Goal: Task Accomplishment & Management: Check status

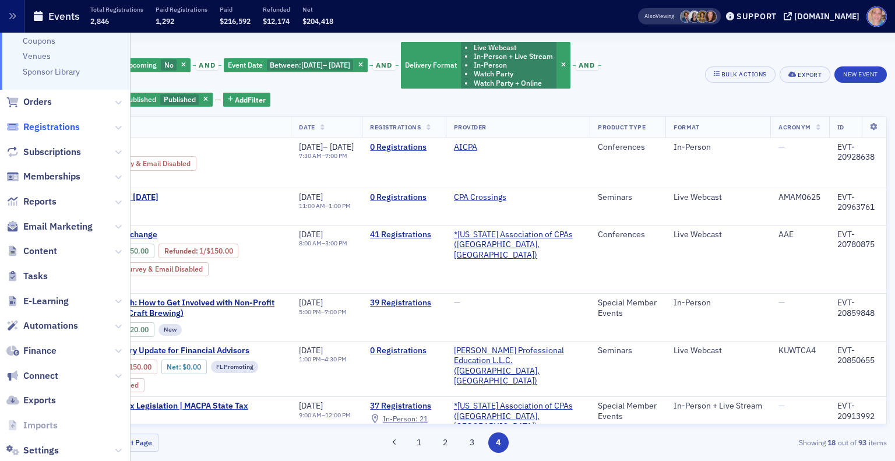
scroll to position [224, 0]
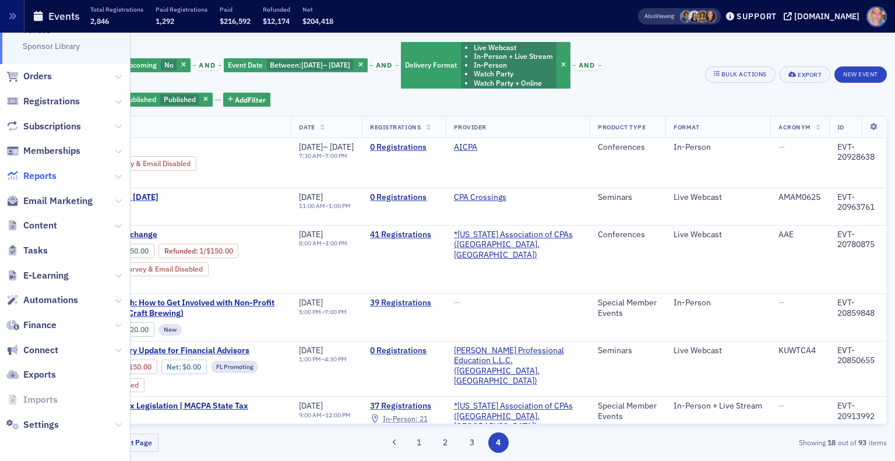
click at [37, 171] on span "Reports" at bounding box center [39, 176] width 33 height 13
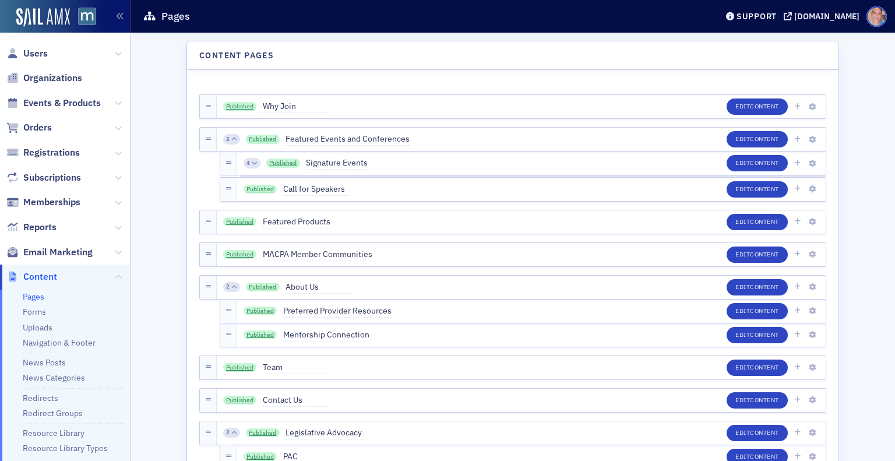
scroll to position [172, 0]
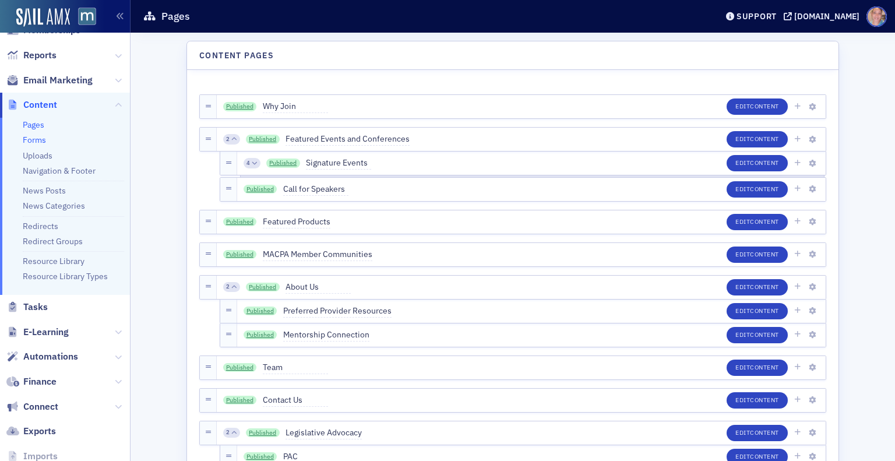
click at [35, 141] on link "Forms" at bounding box center [34, 140] width 23 height 10
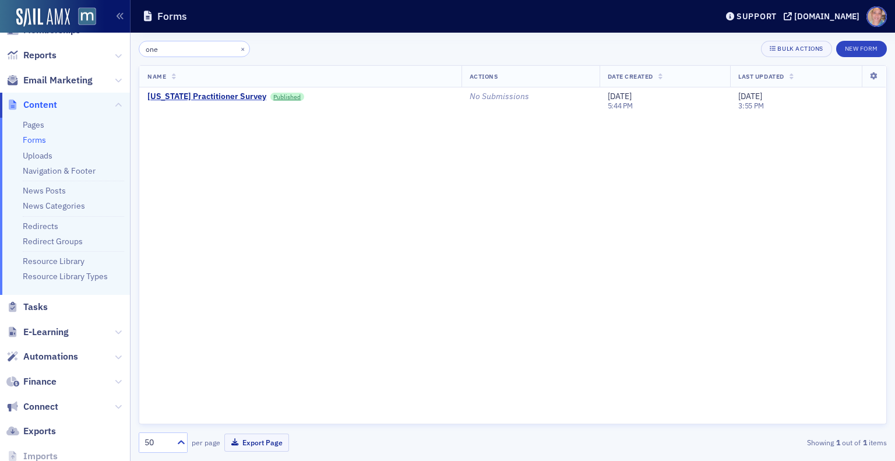
type input "one"
click at [34, 137] on link "Forms" at bounding box center [34, 140] width 23 height 10
click at [77, 76] on span "Email Marketing" at bounding box center [57, 80] width 69 height 13
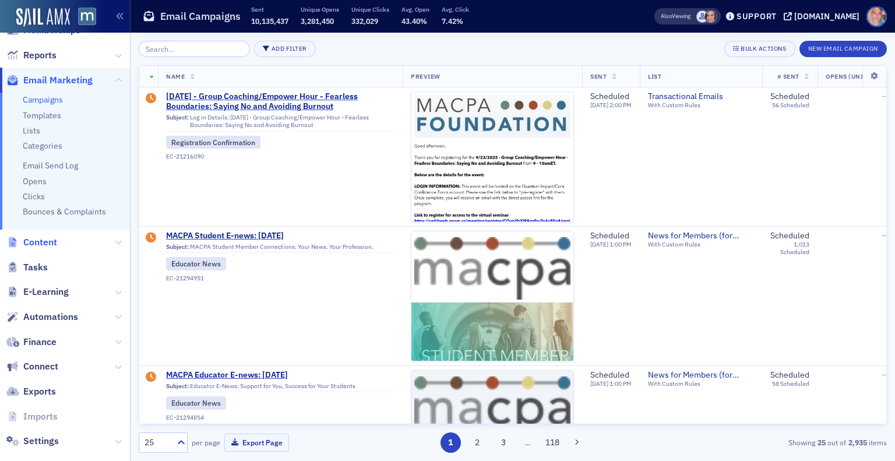
click at [44, 245] on span "Content" at bounding box center [40, 242] width 34 height 13
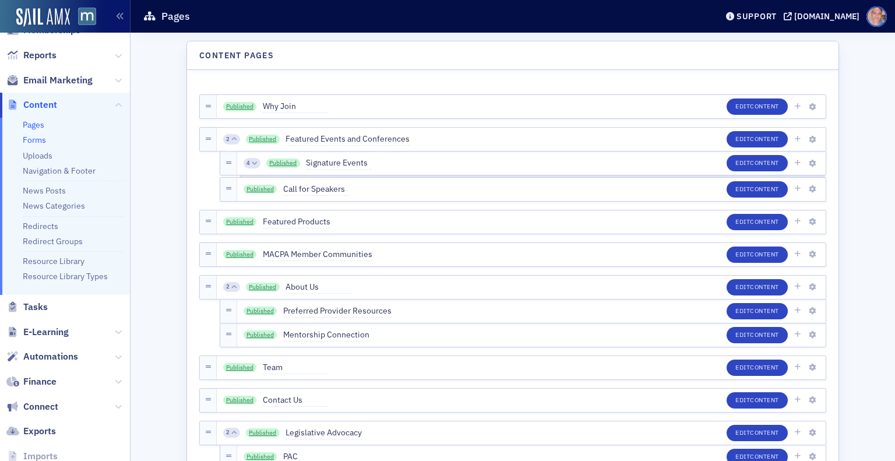
click at [28, 143] on link "Forms" at bounding box center [34, 140] width 23 height 10
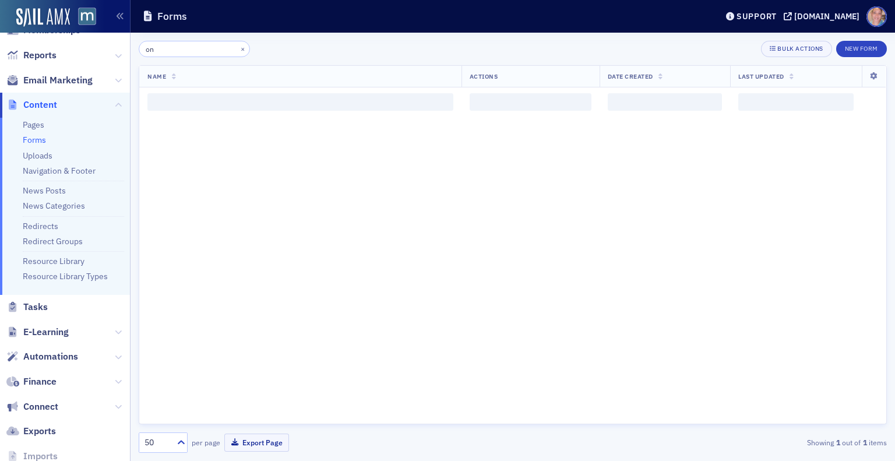
type input "o"
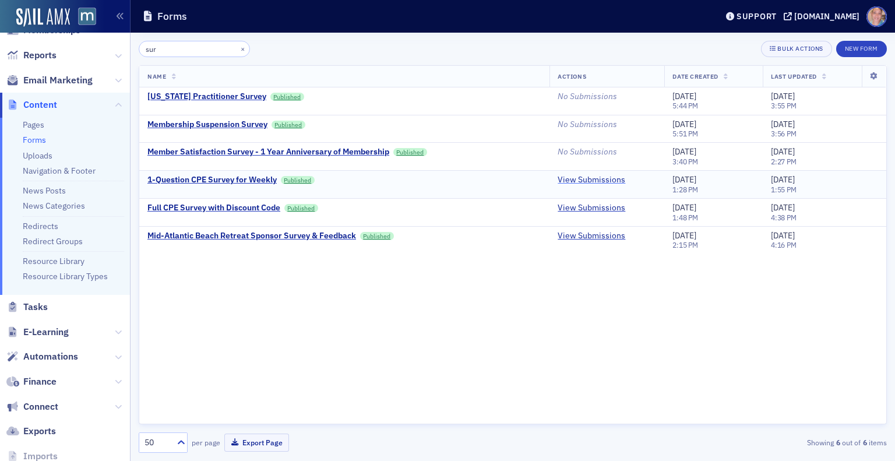
type input "sur"
click at [597, 177] on link "View Submissions" at bounding box center [592, 180] width 68 height 10
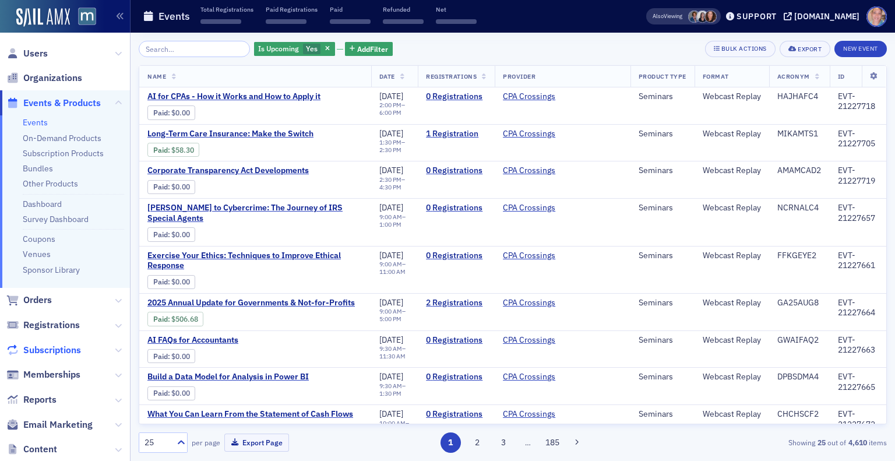
scroll to position [224, 0]
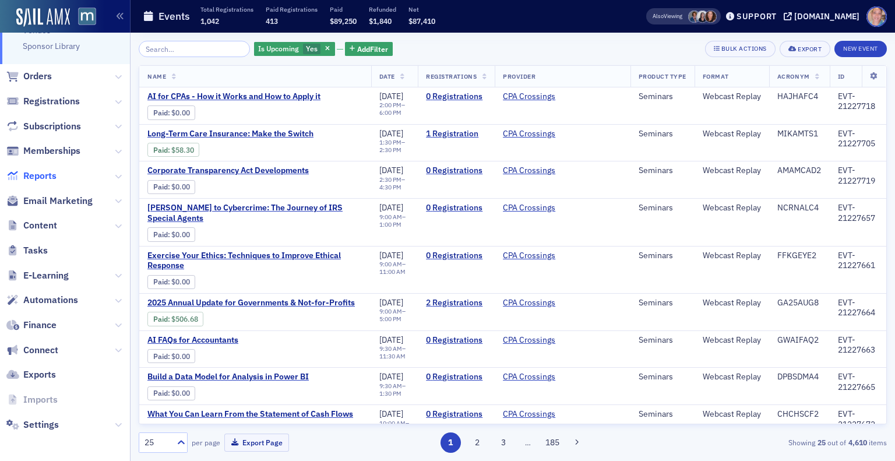
click at [34, 180] on span "Reports" at bounding box center [39, 176] width 33 height 13
